Goal: Communication & Community: Participate in discussion

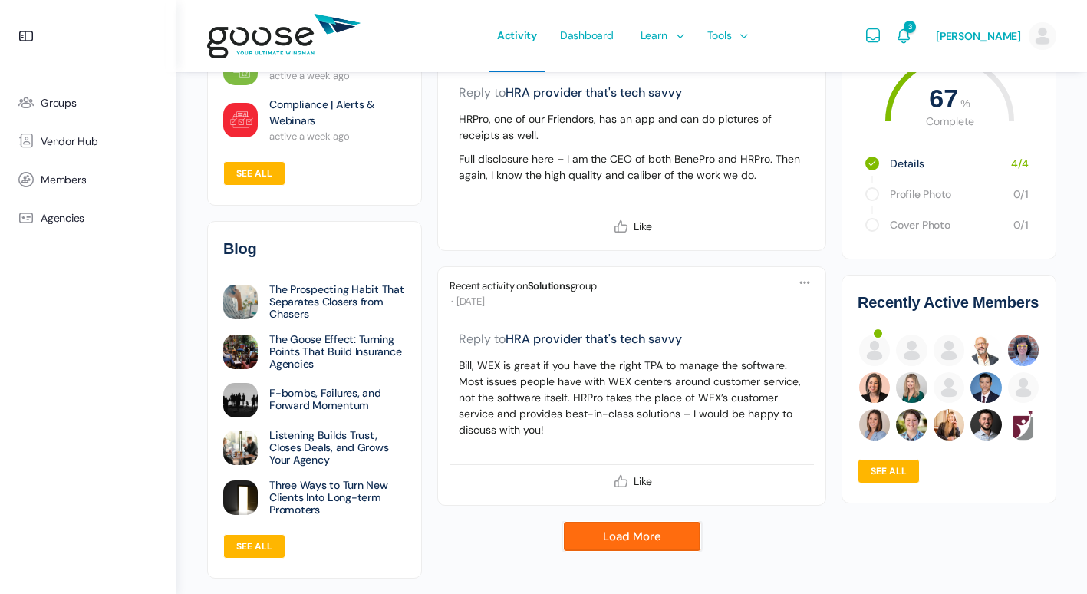
click at [605, 529] on link "Load More" at bounding box center [632, 536] width 138 height 31
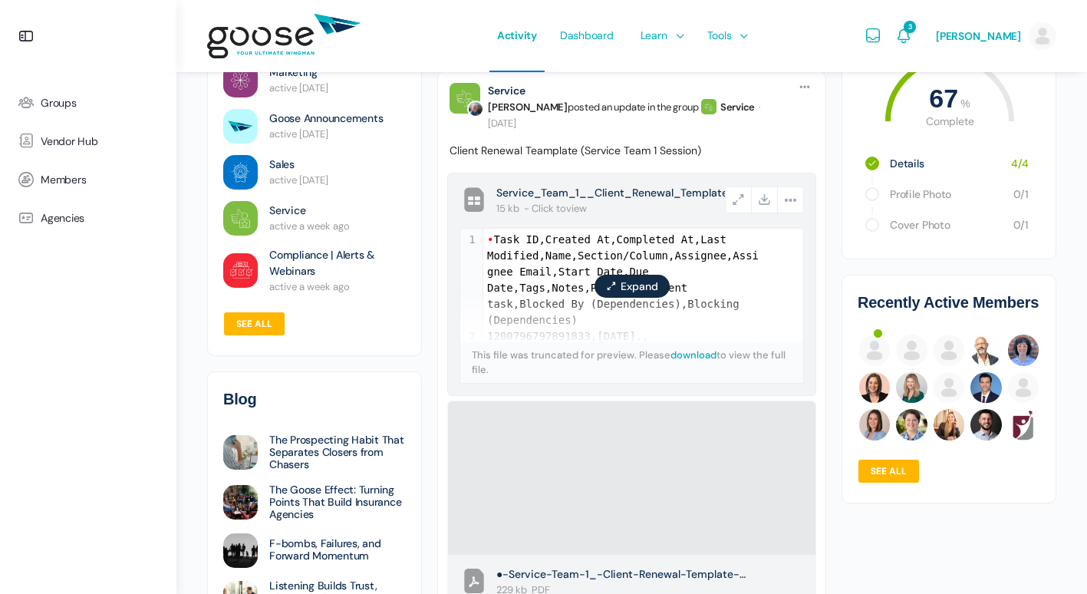
scroll to position [48637, 0]
